Goal: Communication & Community: Answer question/provide support

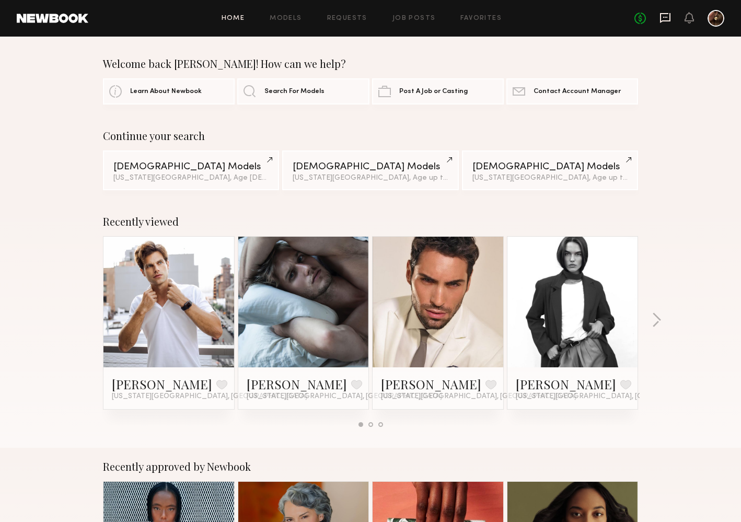
click at [661, 18] on icon at bounding box center [665, 18] width 10 height 10
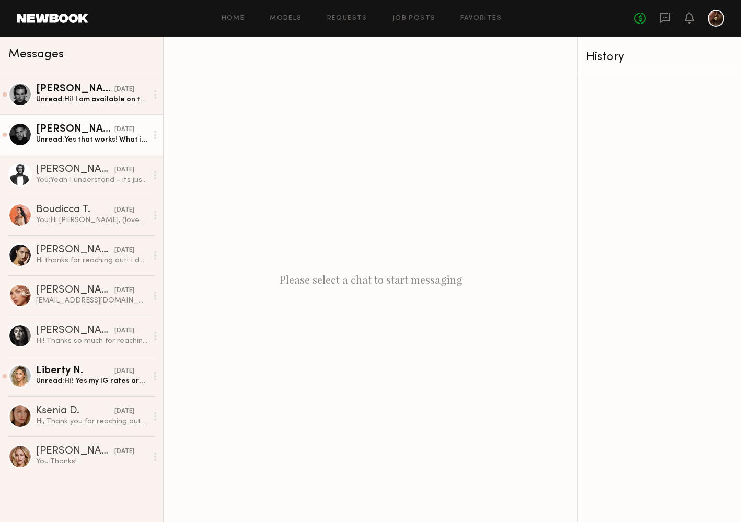
click at [86, 123] on link "[PERSON_NAME] [DATE] Unread: Yes that works! What is the rate?" at bounding box center [81, 135] width 163 height 40
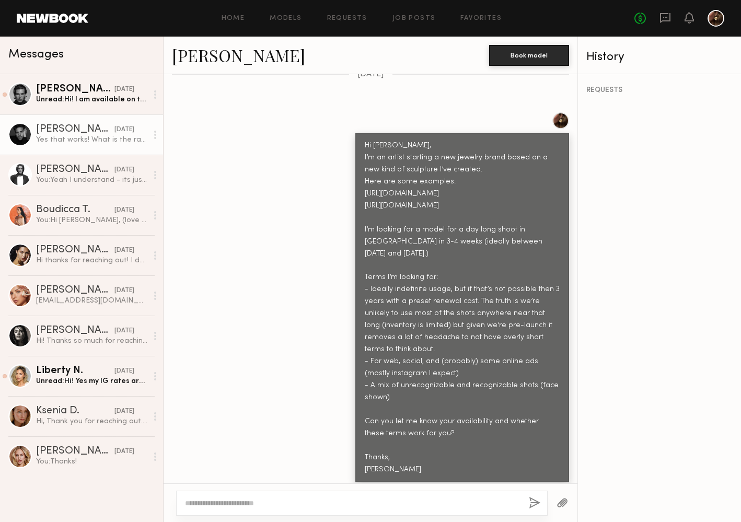
scroll to position [475, 0]
click at [219, 63] on link "[PERSON_NAME]" at bounding box center [238, 55] width 133 height 22
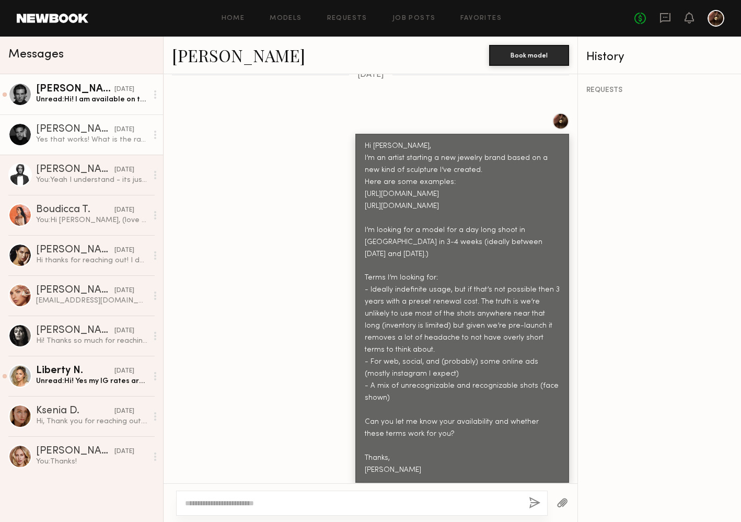
click at [75, 103] on div "Unread: Hi! I am available on the 25th, I am not in nyc from the 16th-24th. If …" at bounding box center [91, 100] width 111 height 10
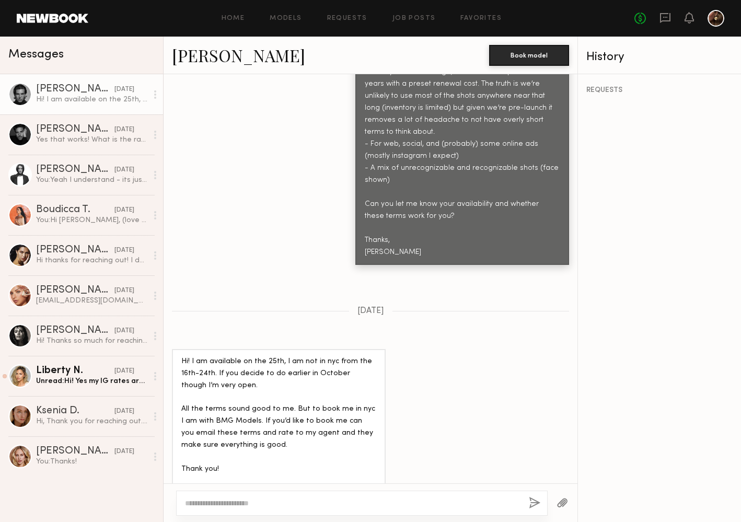
scroll to position [704, 0]
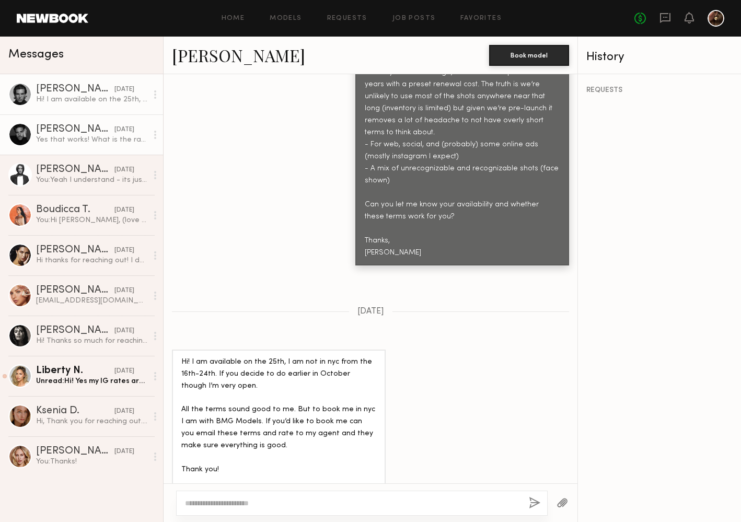
click at [120, 140] on div "Yes that works! What is the rate?" at bounding box center [91, 140] width 111 height 10
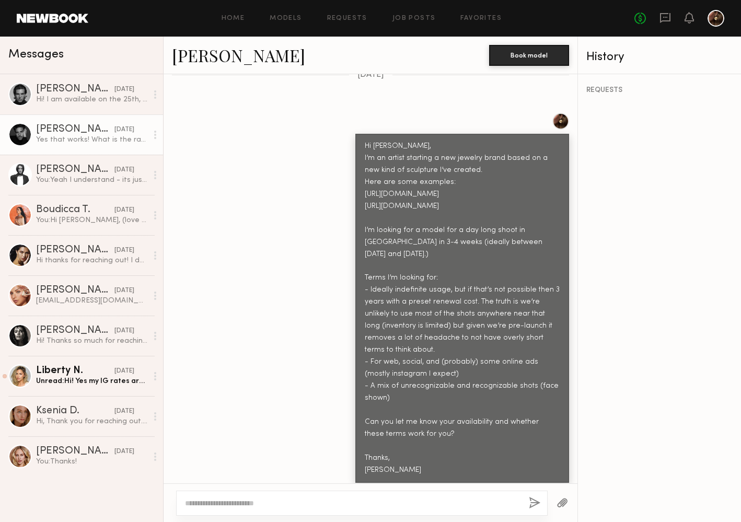
click at [318, 501] on textarea at bounding box center [353, 503] width 336 height 10
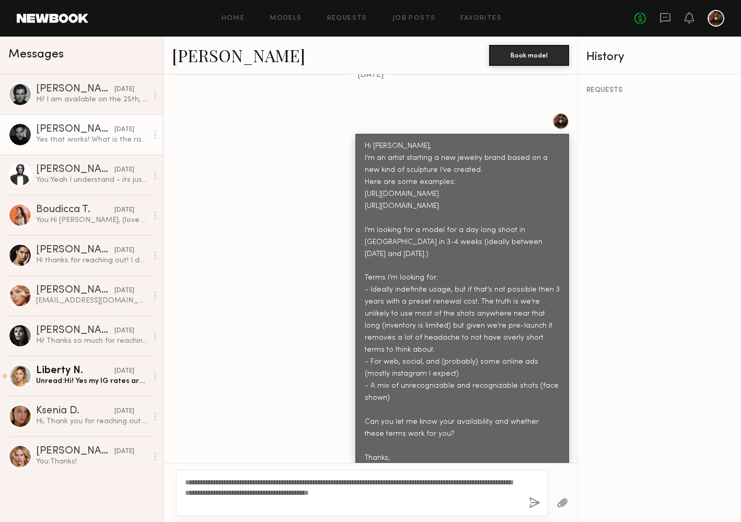
type textarea "**********"
click at [538, 502] on button "button" at bounding box center [535, 503] width 12 height 13
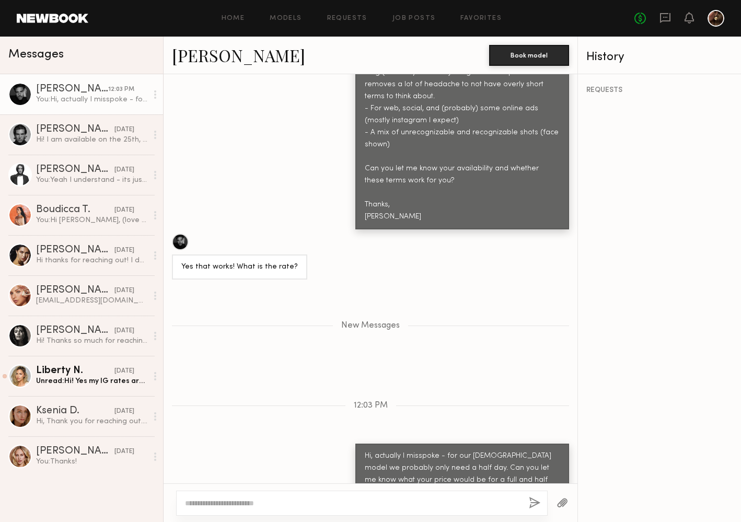
scroll to position [707, 0]
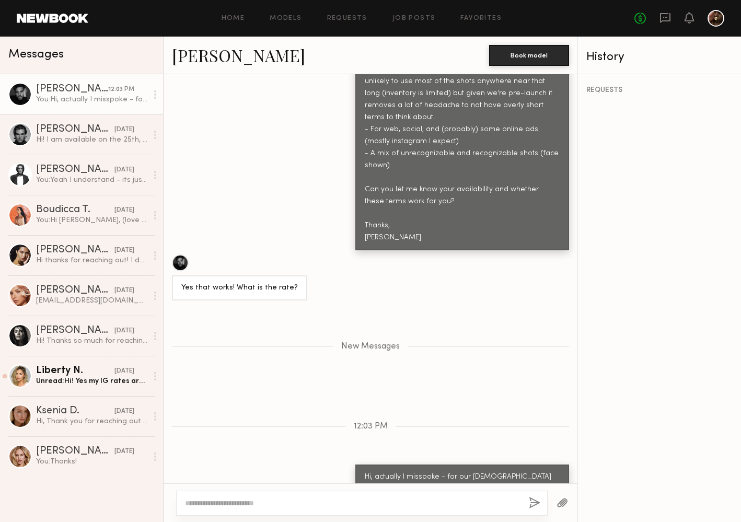
click at [636, 195] on div "REQUESTS" at bounding box center [659, 298] width 163 height 448
click at [613, 0] on header "Home Models Requests Job Posts Favorites Sign Out No fees up to $5,000" at bounding box center [370, 18] width 741 height 37
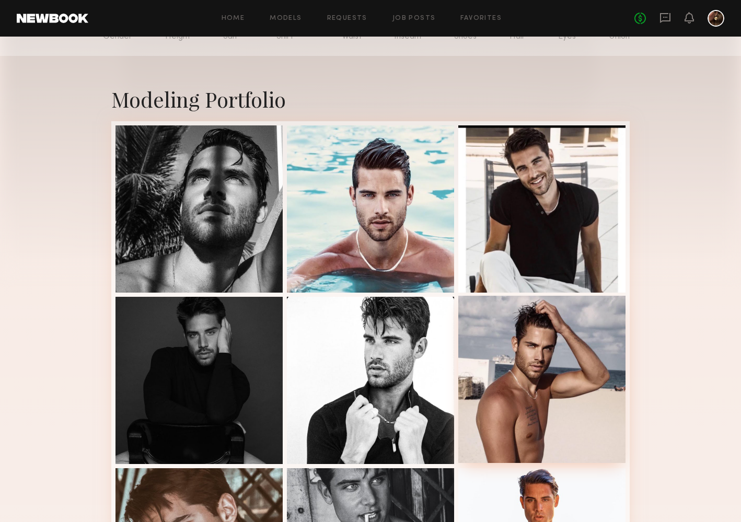
scroll to position [24, 0]
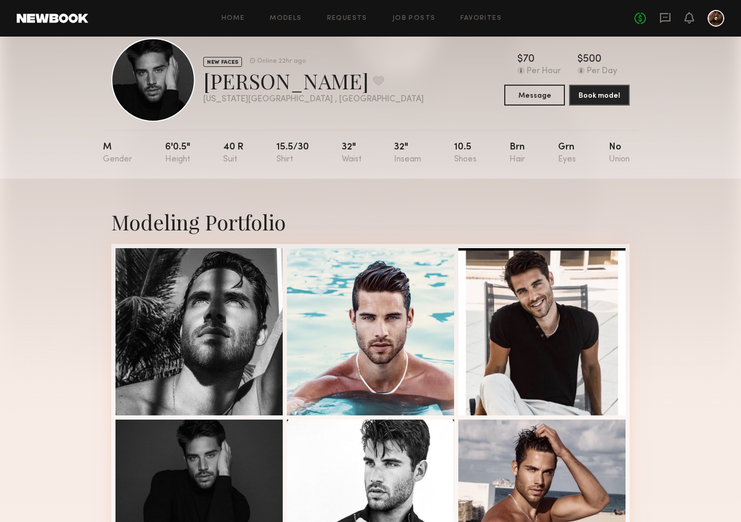
click at [393, 62] on div "NEW FACES Online 22hr ago [PERSON_NAME] Favorite [US_STATE][GEOGRAPHIC_DATA] , …" at bounding box center [370, 80] width 519 height 84
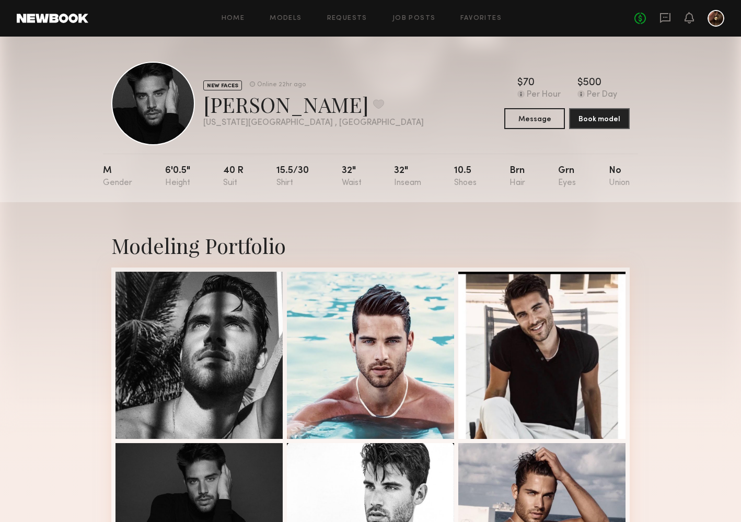
scroll to position [0, 0]
click at [666, 13] on icon at bounding box center [666, 18] width 12 height 12
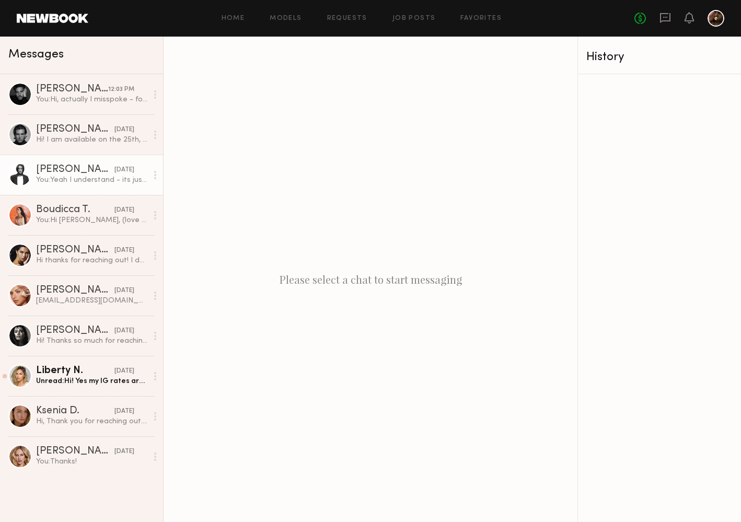
click at [81, 191] on link "Delaney P. 09/26/2025 You: Yeah I understand - its just that it's hard to plan …" at bounding box center [81, 175] width 163 height 40
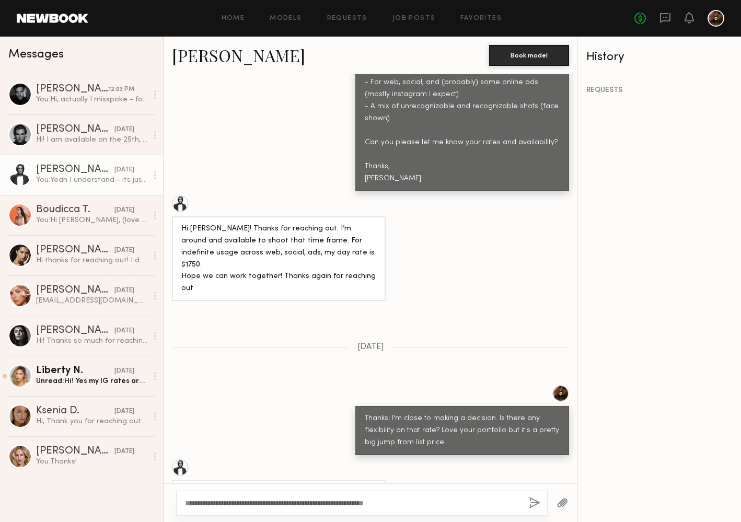
scroll to position [787, 0]
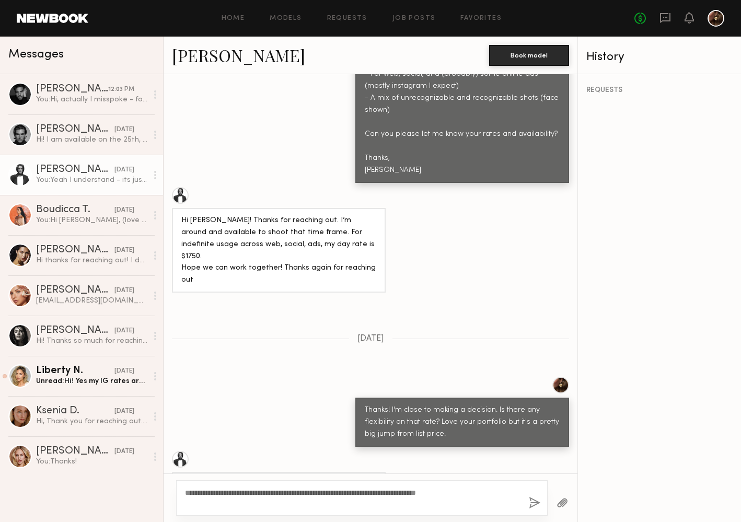
type textarea "**********"
